Goal: Find specific page/section: Find specific page/section

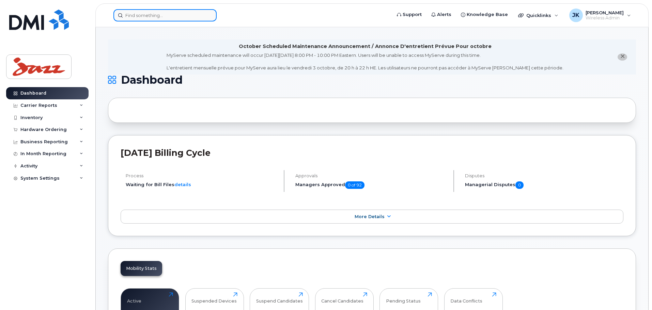
click at [134, 14] on input at bounding box center [164, 15] width 103 height 12
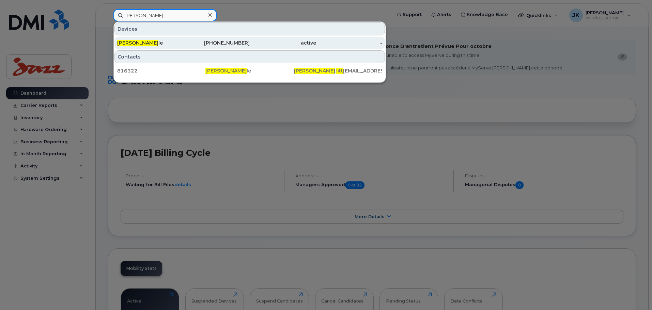
type input "tyler litt"
click at [132, 41] on span "Tyler Litt" at bounding box center [137, 43] width 41 height 6
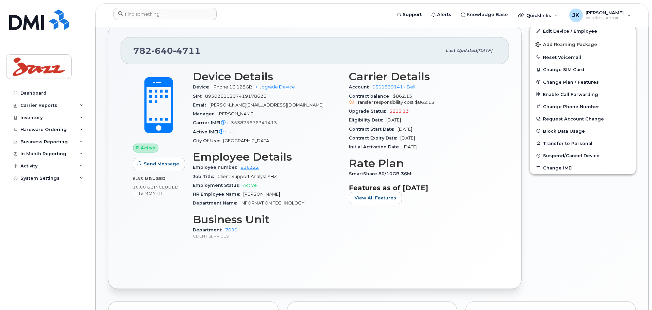
scroll to position [136, 0]
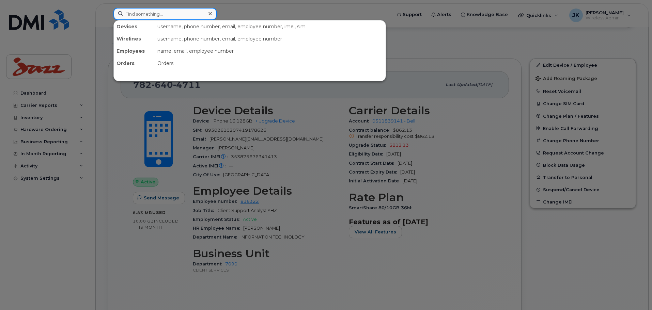
click at [160, 13] on input at bounding box center [164, 14] width 103 height 12
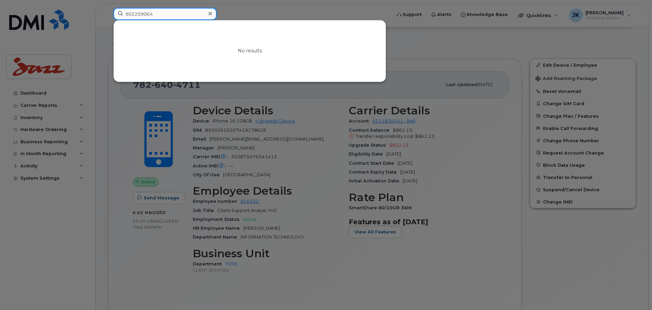
click at [137, 14] on input "902209064" at bounding box center [164, 14] width 103 height 12
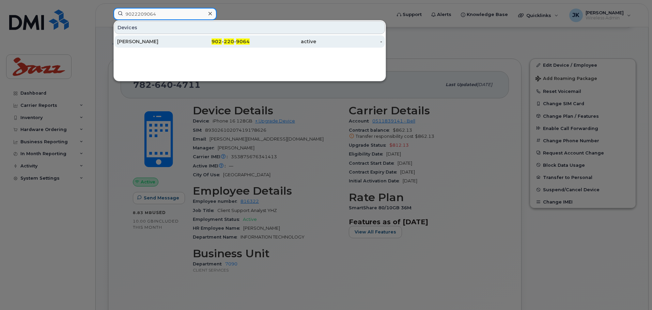
type input "9022209064"
click at [166, 42] on div "[PERSON_NAME]" at bounding box center [150, 41] width 66 height 7
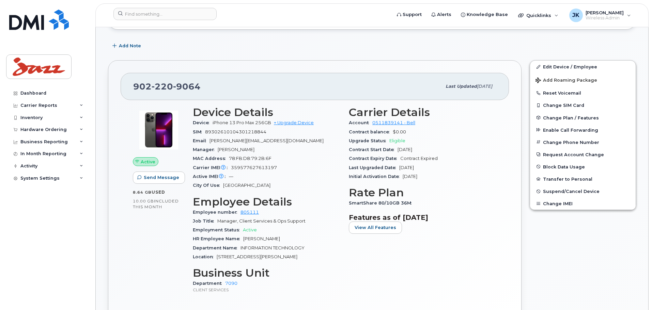
scroll to position [204, 0]
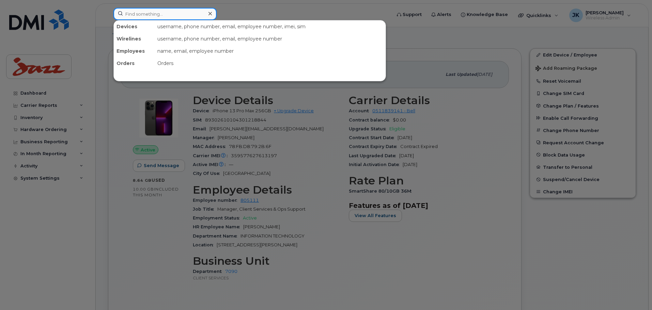
click at [142, 12] on input at bounding box center [164, 14] width 103 height 12
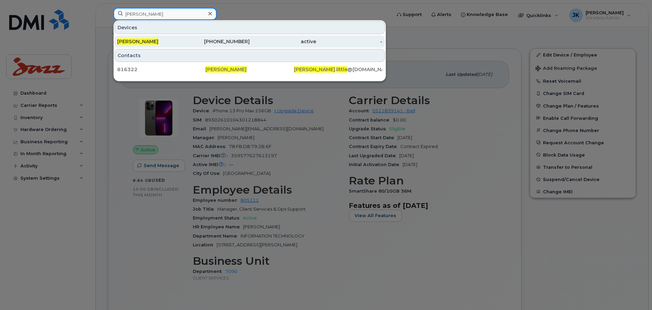
type input "tyler little"
click at [169, 41] on div "[PERSON_NAME]" at bounding box center [150, 41] width 66 height 7
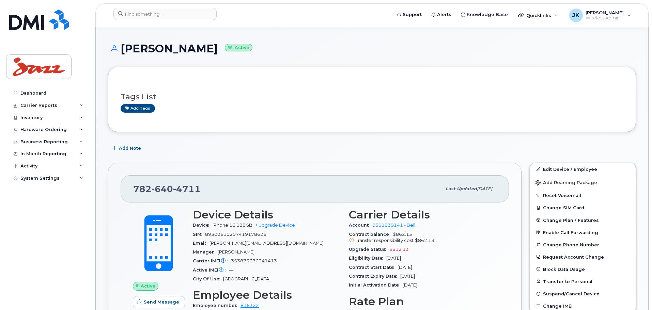
scroll to position [136, 0]
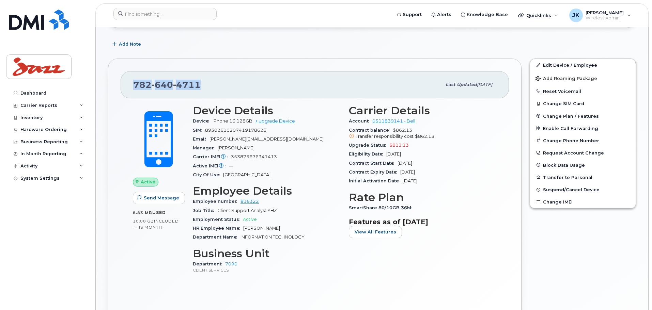
drag, startPoint x: 195, startPoint y: 87, endPoint x: 132, endPoint y: 87, distance: 62.7
click at [132, 87] on div "[PHONE_NUMBER] Last updated [DATE]" at bounding box center [315, 84] width 388 height 27
